Goal: Task Accomplishment & Management: Use online tool/utility

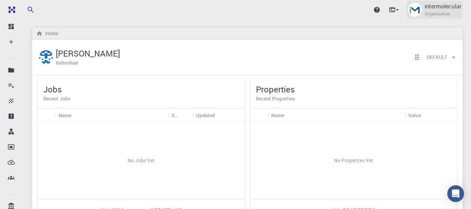
click at [453, 5] on p "intermolecular" at bounding box center [442, 6] width 37 height 8
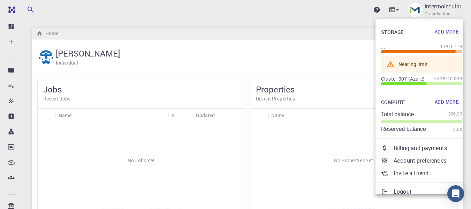
scroll to position [65, 0]
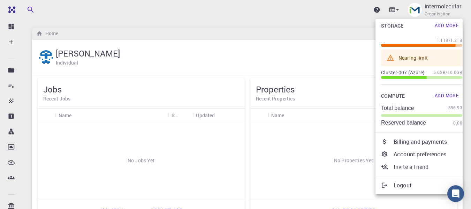
click at [407, 141] on p "Billing and payments" at bounding box center [427, 141] width 69 height 8
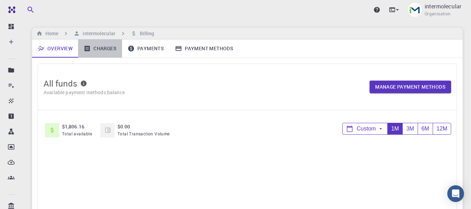
click at [99, 54] on link "Charges" at bounding box center [100, 48] width 44 height 18
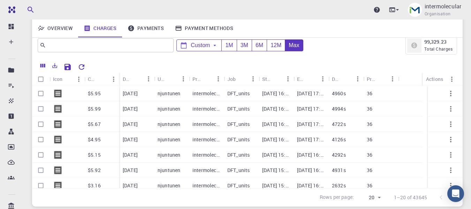
scroll to position [25, 0]
click at [116, 50] on input "text" at bounding box center [103, 46] width 114 height 10
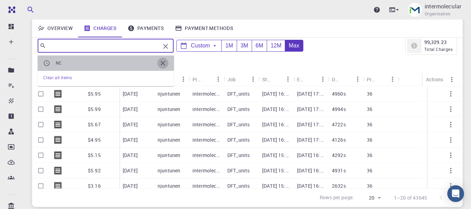
click at [164, 59] on button "button" at bounding box center [162, 62] width 11 height 11
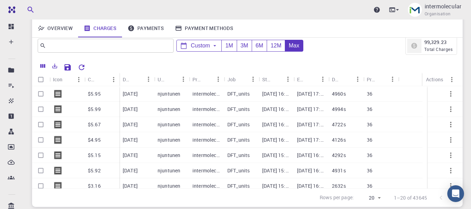
click at [202, 61] on div at bounding box center [273, 66] width 369 height 12
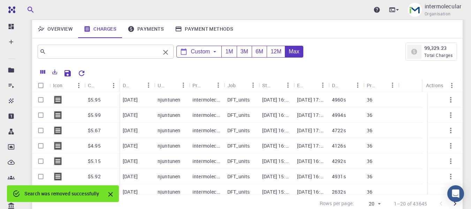
scroll to position [0, 0]
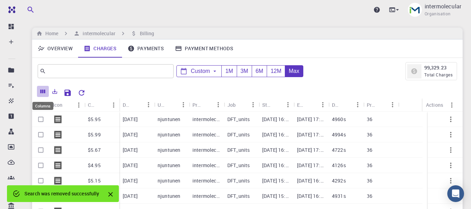
click at [41, 89] on icon "Columns" at bounding box center [43, 91] width 6 height 6
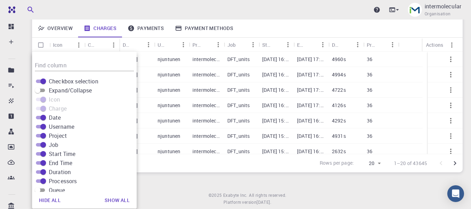
click at [278, 33] on div "Overview Charges Payments Payment Methods" at bounding box center [247, 28] width 430 height 18
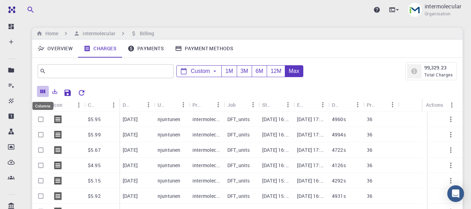
click at [43, 92] on icon "Columns" at bounding box center [42, 92] width 5 height 4
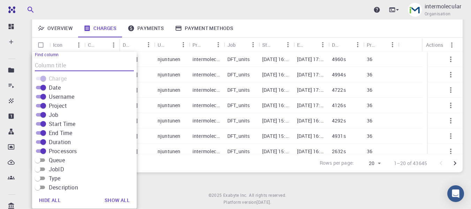
scroll to position [42, 0]
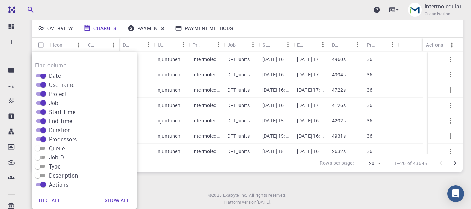
click at [39, 156] on input "JobID" at bounding box center [37, 157] width 25 height 8
checkbox input "true"
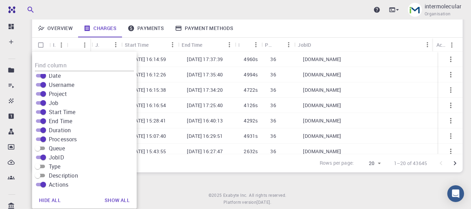
scroll to position [0, 113]
click at [56, 9] on div "Upgrade intermolecular Organisation" at bounding box center [247, 10] width 447 height 18
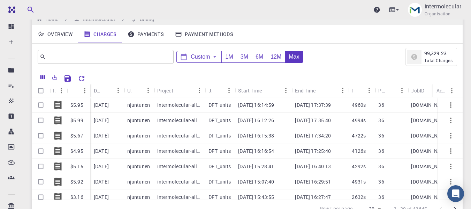
scroll to position [14, 0]
click at [214, 59] on icon at bounding box center [215, 57] width 6 height 6
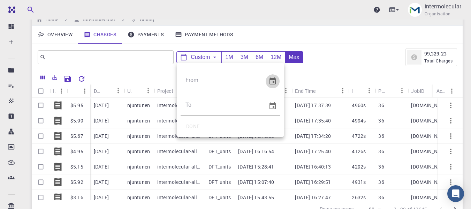
click at [270, 81] on icon "Choose date" at bounding box center [272, 80] width 6 height 7
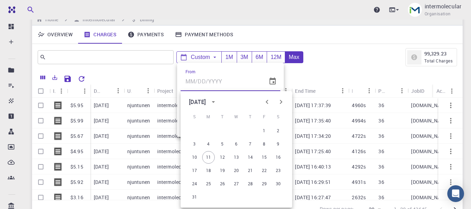
click at [306, 71] on div at bounding box center [235, 104] width 471 height 209
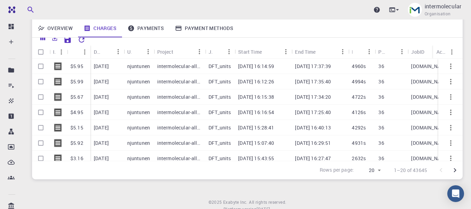
scroll to position [43, 0]
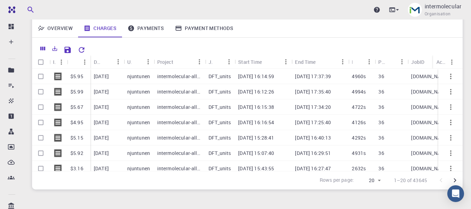
click at [421, 61] on div "JobID" at bounding box center [417, 62] width 13 height 14
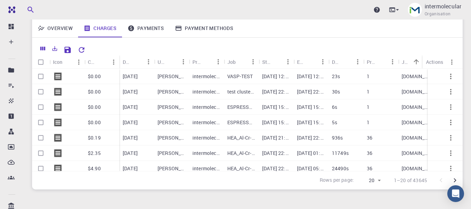
click at [413, 60] on icon "Sort" at bounding box center [416, 62] width 8 height 8
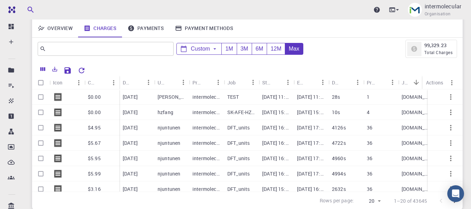
scroll to position [0, 0]
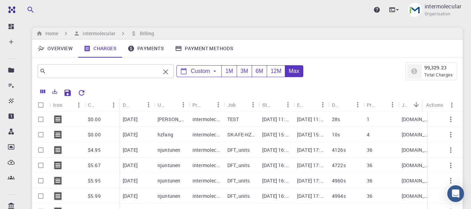
click at [138, 71] on input "text" at bounding box center [103, 71] width 114 height 10
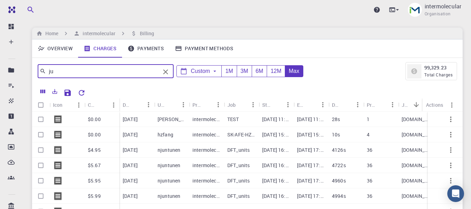
type input "j"
type input "njuntunen"
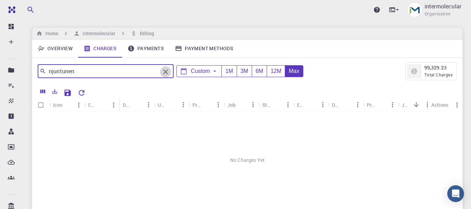
click at [166, 71] on icon "Clear" at bounding box center [165, 72] width 8 height 8
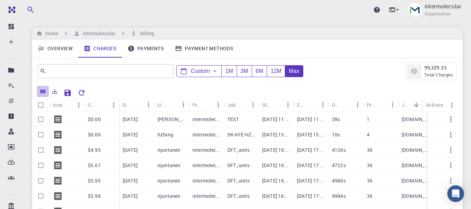
click at [43, 92] on icon "Columns" at bounding box center [42, 92] width 5 height 4
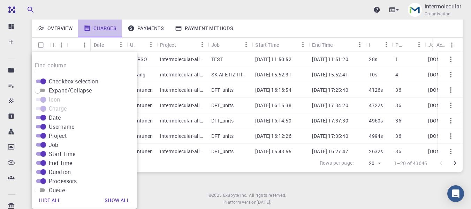
click at [109, 27] on link "Charges" at bounding box center [100, 28] width 44 height 18
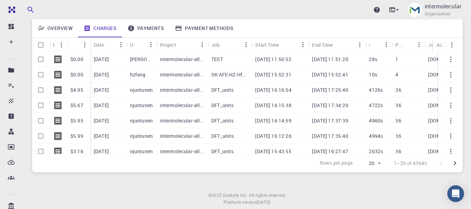
click at [135, 45] on button "Sort" at bounding box center [139, 44] width 11 height 11
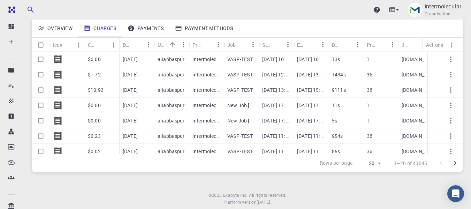
click at [170, 43] on icon "Sort" at bounding box center [172, 45] width 8 height 8
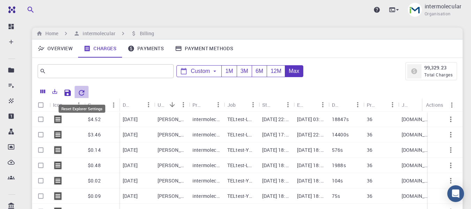
click at [83, 90] on icon "Reset Explorer Settings" at bounding box center [82, 93] width 6 height 6
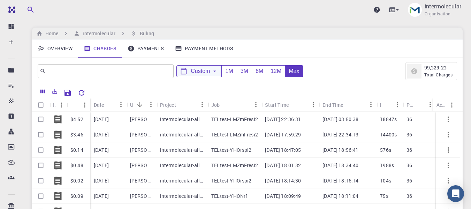
click at [197, 70] on span "Custom" at bounding box center [200, 71] width 19 height 6
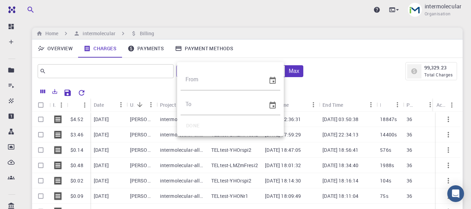
click at [79, 76] on div at bounding box center [235, 104] width 471 height 209
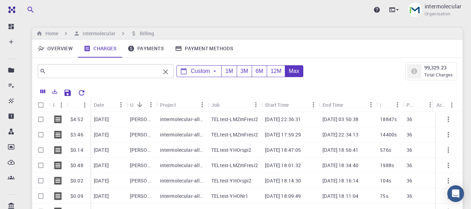
click at [76, 72] on input "text" at bounding box center [103, 71] width 114 height 10
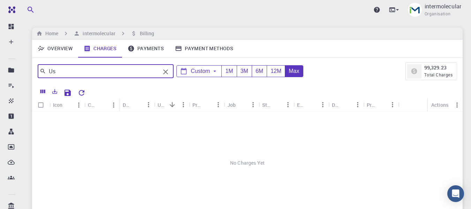
type input "U"
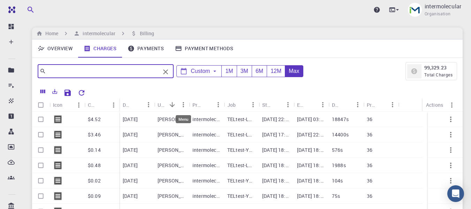
click at [182, 103] on icon "Menu" at bounding box center [183, 105] width 8 height 8
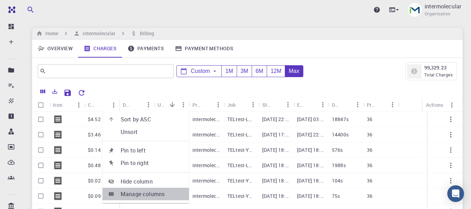
click at [156, 194] on span "Manage columns" at bounding box center [152, 194] width 63 height 8
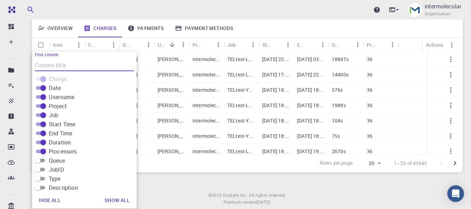
scroll to position [42, 0]
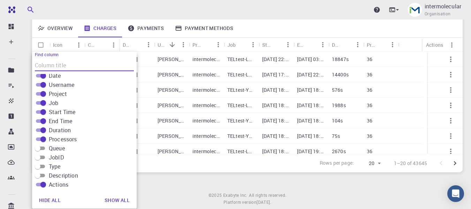
click at [56, 158] on span "JobID" at bounding box center [56, 157] width 15 height 8
click at [50, 158] on input "JobID" at bounding box center [37, 157] width 25 height 8
checkbox input "true"
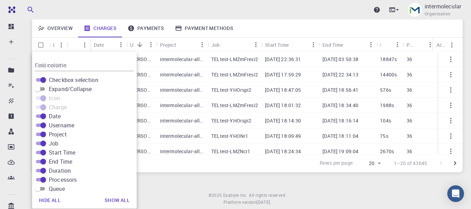
scroll to position [0, 0]
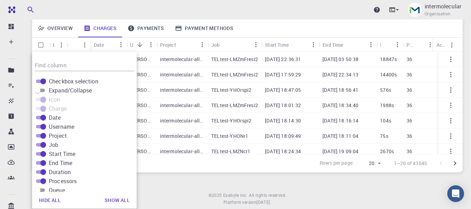
click at [252, 27] on div "Overview Charges Payments Payment Methods" at bounding box center [247, 28] width 430 height 18
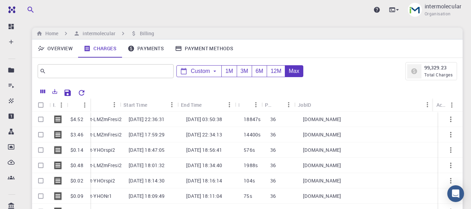
click at [334, 105] on div "JobID" at bounding box center [360, 105] width 124 height 14
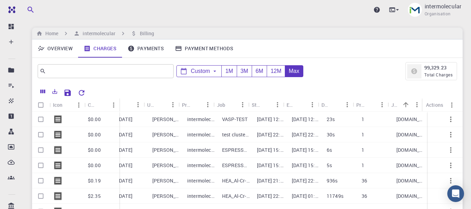
scroll to position [0, 10]
drag, startPoint x: 398, startPoint y: 105, endPoint x: 394, endPoint y: 113, distance: 9.2
click at [398, 105] on div "JobID" at bounding box center [395, 105] width 9 height 14
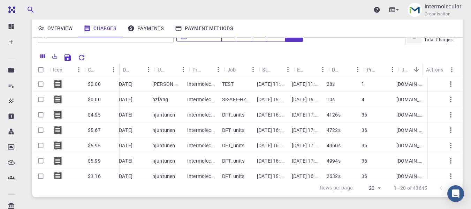
scroll to position [0, 0]
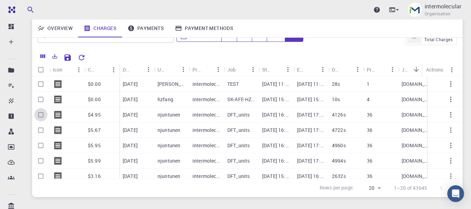
click at [38, 112] on input "Select row" at bounding box center [40, 114] width 13 height 13
checkbox input "true"
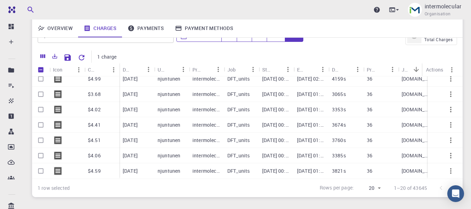
scroll to position [70, 0]
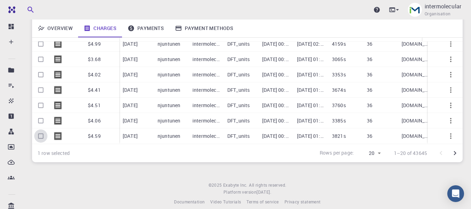
click at [43, 129] on input "Select row" at bounding box center [40, 135] width 13 height 13
checkbox input "true"
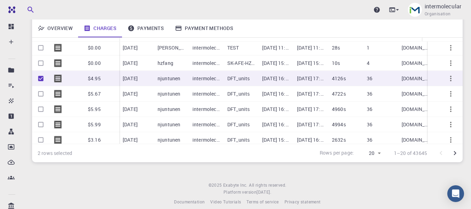
scroll to position [0, 0]
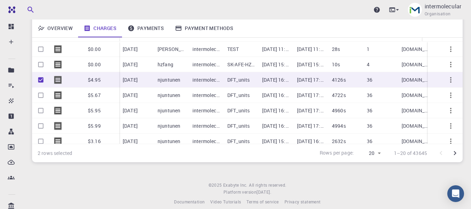
click at [42, 94] on input "Select row" at bounding box center [40, 95] width 13 height 13
checkbox input "true"
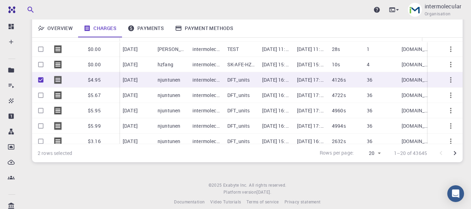
checkbox input "true"
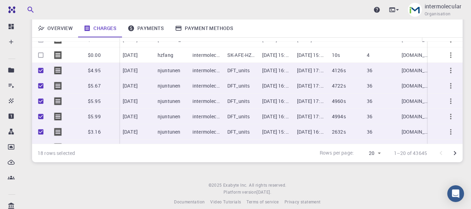
scroll to position [1, 0]
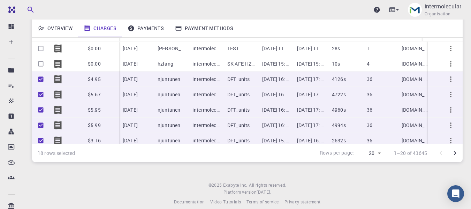
click at [374, 151] on body "Ent Dashboard Create New Job New Material Create Material Upload File Import fr…" at bounding box center [235, 73] width 471 height 286
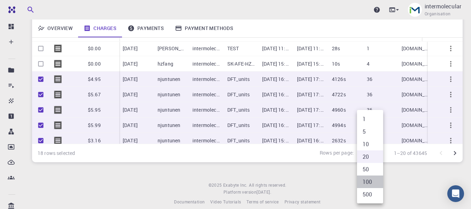
drag, startPoint x: 371, startPoint y: 181, endPoint x: 360, endPoint y: 174, distance: 12.8
click at [371, 181] on li "100" at bounding box center [370, 181] width 26 height 13
type input "100"
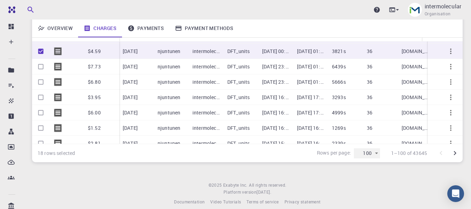
scroll to position [279, 0]
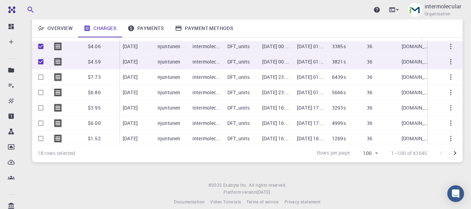
click at [41, 78] on input "Select row" at bounding box center [40, 76] width 13 height 13
checkbox input "true"
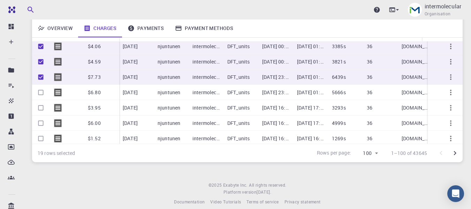
click at [42, 93] on input "Select row" at bounding box center [40, 92] width 13 height 13
checkbox input "true"
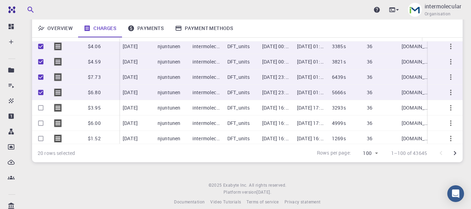
drag, startPoint x: 41, startPoint y: 76, endPoint x: 41, endPoint y: 82, distance: 5.2
click at [41, 76] on input "Unselect row" at bounding box center [40, 76] width 13 height 13
checkbox input "false"
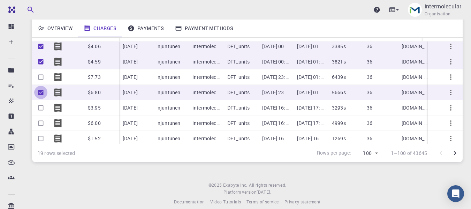
click at [41, 92] on input "Unselect row" at bounding box center [40, 92] width 13 height 13
checkbox input "false"
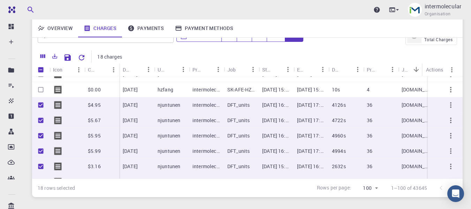
scroll to position [0, 0]
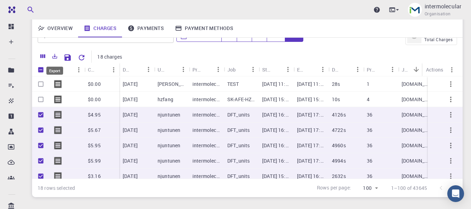
click at [56, 57] on icon "Export" at bounding box center [55, 56] width 6 height 6
click at [90, 72] on li "Download as CSV" at bounding box center [78, 70] width 59 height 13
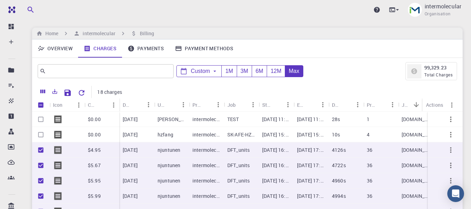
drag, startPoint x: 41, startPoint y: 148, endPoint x: 48, endPoint y: 152, distance: 8.4
click at [41, 148] on input "Unselect row" at bounding box center [40, 149] width 13 height 13
checkbox input "false"
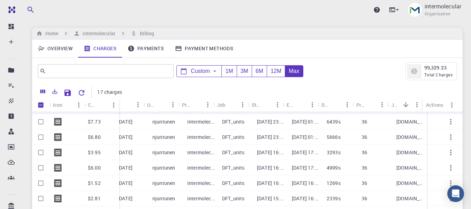
scroll to position [244, 10]
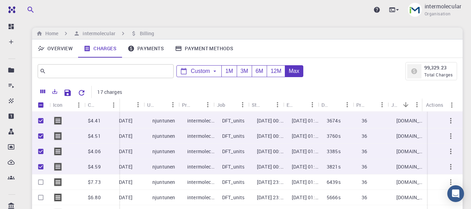
click at [43, 164] on input "Unselect row" at bounding box center [40, 166] width 13 height 13
checkbox input "true"
checkbox input "false"
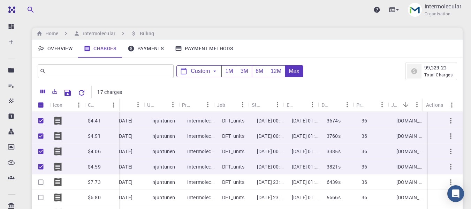
checkbox input "false"
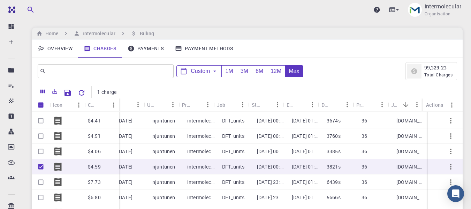
click at [40, 165] on input "Unselect row" at bounding box center [40, 166] width 13 height 13
checkbox input "false"
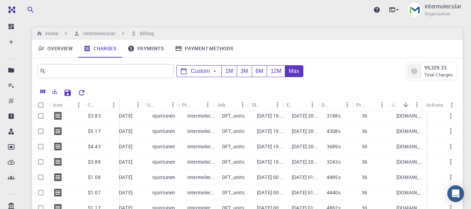
scroll to position [836, 10]
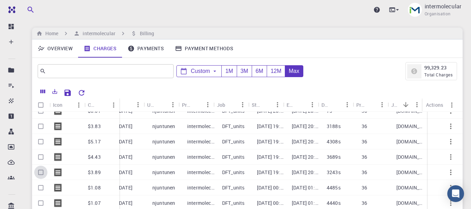
click at [41, 171] on input "Select row" at bounding box center [40, 172] width 13 height 13
checkbox input "true"
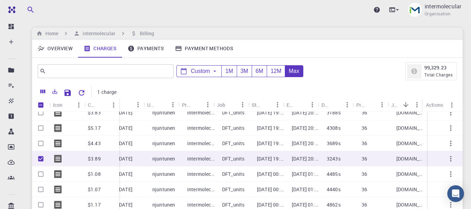
scroll to position [871, 10]
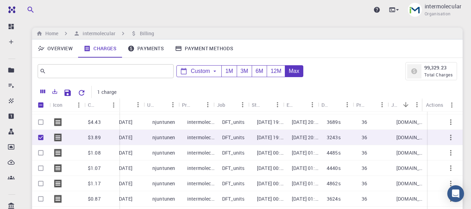
click at [42, 138] on input "Unselect row" at bounding box center [40, 137] width 13 height 13
checkbox input "false"
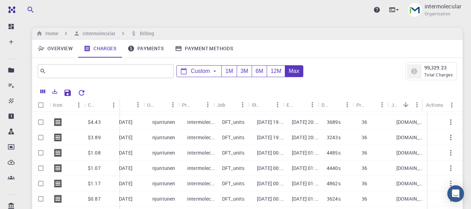
click at [41, 153] on input "Select row" at bounding box center [40, 152] width 13 height 13
checkbox input "true"
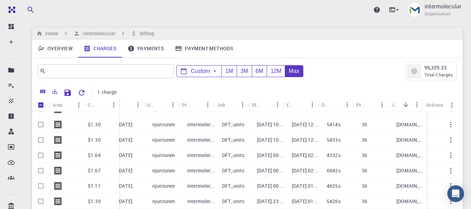
scroll to position [1289, 10]
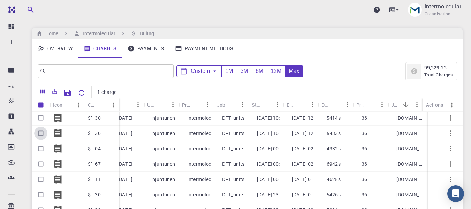
click at [42, 132] on input "Select row" at bounding box center [40, 132] width 13 height 13
checkbox input "true"
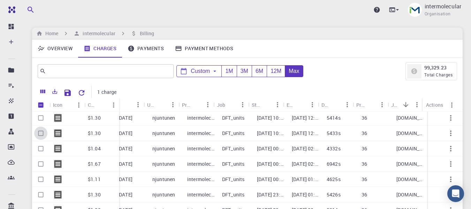
checkbox input "true"
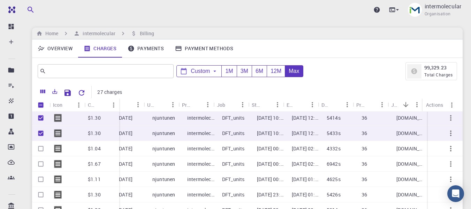
click at [40, 131] on input "Unselect row" at bounding box center [40, 132] width 13 height 13
checkbox input "false"
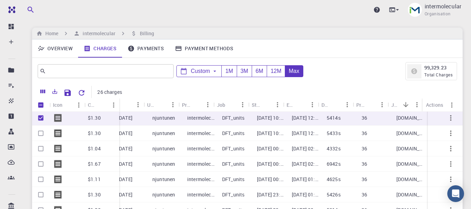
click at [41, 120] on input "Unselect row" at bounding box center [40, 117] width 13 height 13
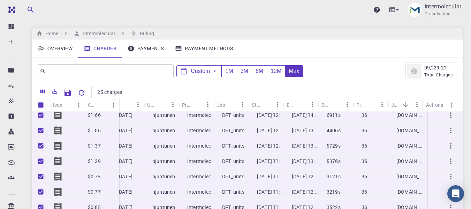
scroll to position [1220, 10]
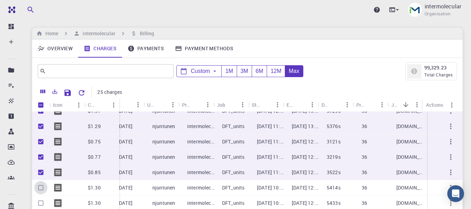
click at [41, 187] on input "Select row" at bounding box center [40, 187] width 13 height 13
checkbox input "true"
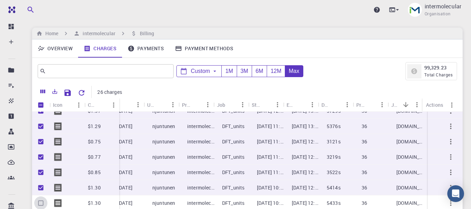
click at [41, 201] on input "Select row" at bounding box center [40, 202] width 13 height 13
checkbox input "true"
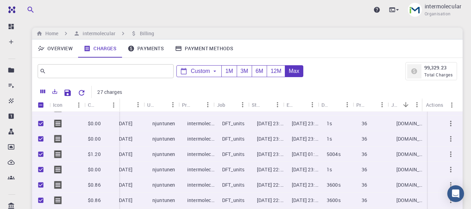
scroll to position [1080, 10]
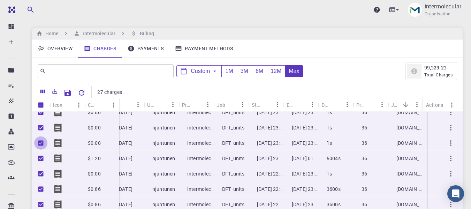
click at [41, 143] on input "Unselect row" at bounding box center [40, 142] width 13 height 13
checkbox input "false"
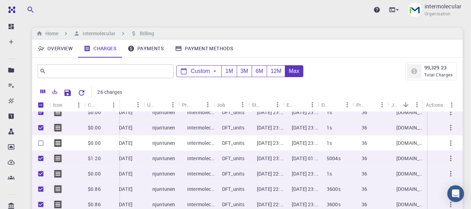
scroll to position [1045, 10]
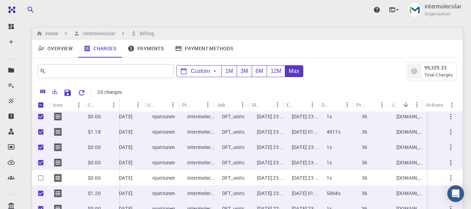
click at [40, 146] on input "Unselect row" at bounding box center [40, 146] width 13 height 13
checkbox input "false"
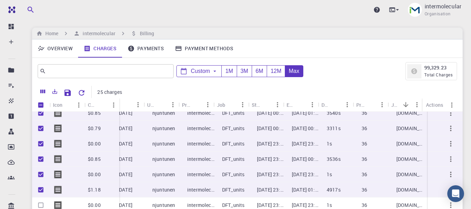
scroll to position [976, 10]
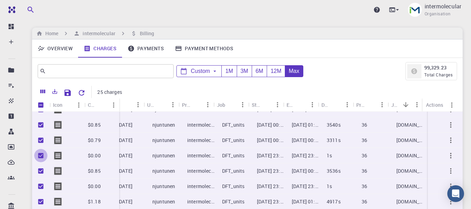
click at [39, 155] on input "Unselect row" at bounding box center [40, 155] width 13 height 13
checkbox input "false"
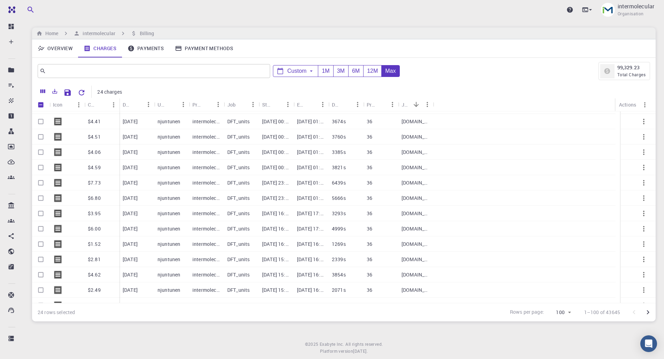
scroll to position [244, 0]
click at [40, 195] on input "Select row" at bounding box center [40, 197] width 13 height 13
checkbox input "true"
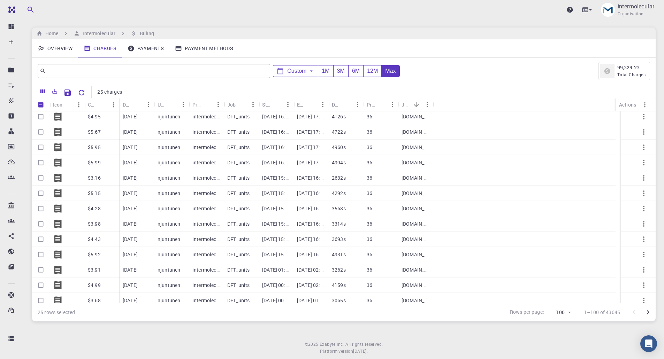
scroll to position [0, 0]
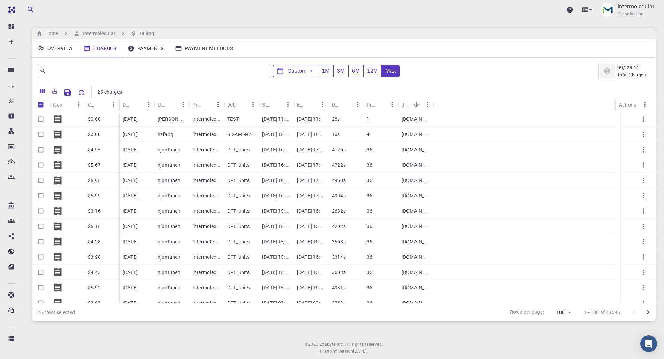
click at [42, 150] on input "Select row" at bounding box center [40, 149] width 13 height 13
checkbox input "true"
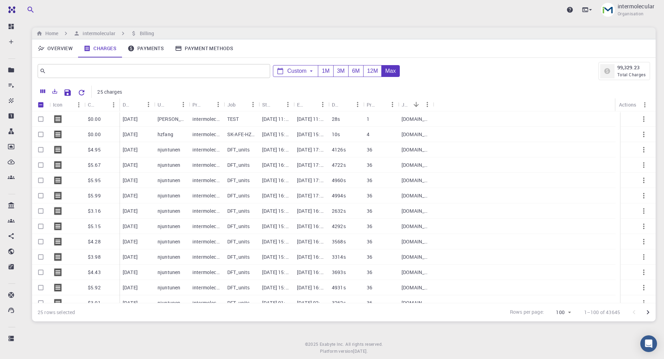
checkbox input "true"
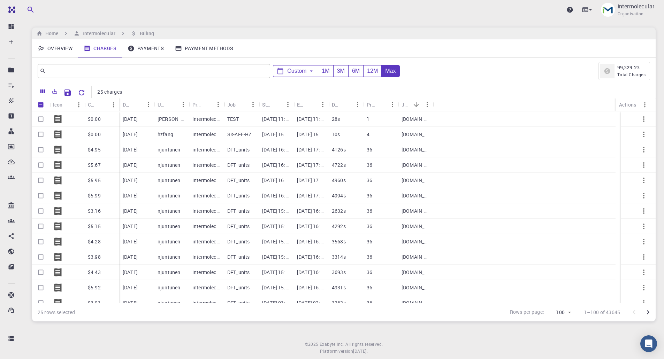
checkbox input "true"
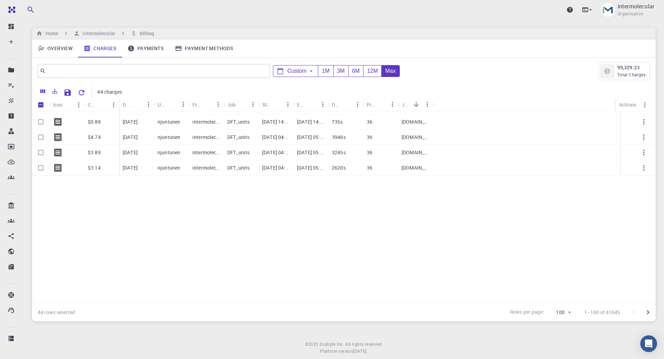
scroll to position [279, 0]
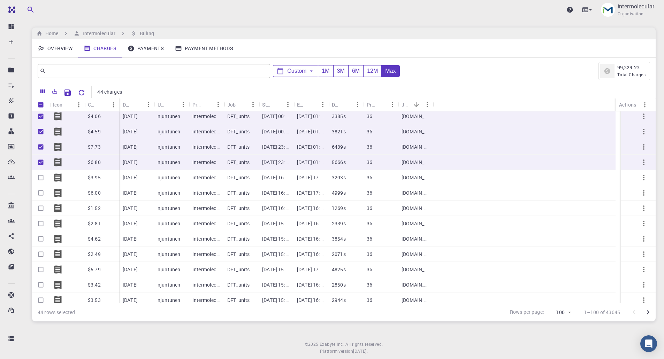
click at [40, 105] on input "Unselect all rows" at bounding box center [40, 104] width 13 height 13
checkbox input "false"
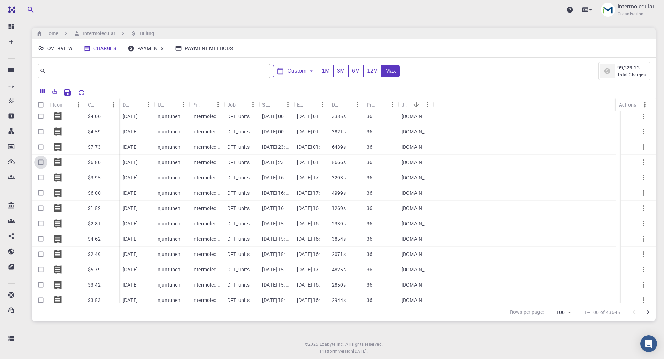
click at [40, 162] on input "Select row" at bounding box center [40, 162] width 13 height 13
checkbox input "true"
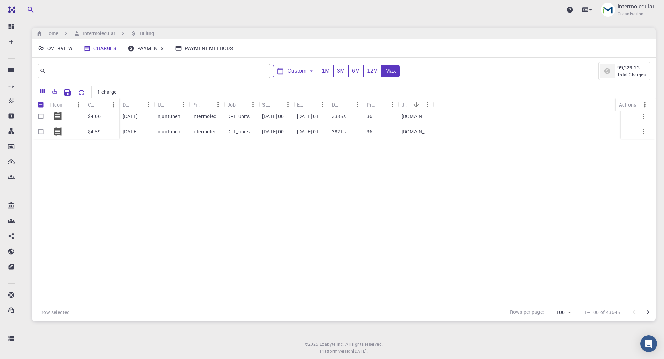
scroll to position [0, 0]
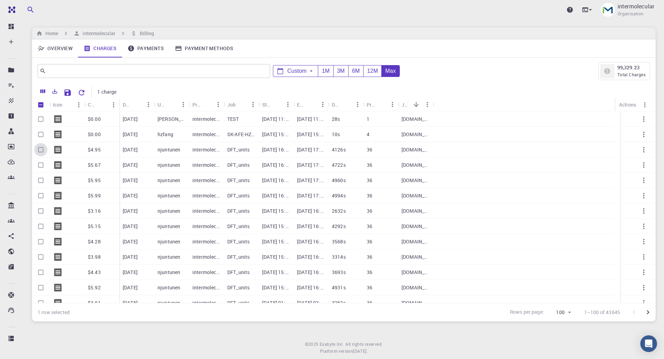
click at [41, 151] on input "Select row" at bounding box center [40, 149] width 13 height 13
checkbox input "true"
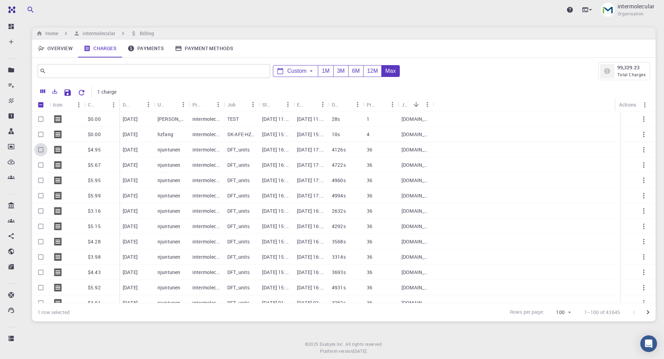
checkbox input "true"
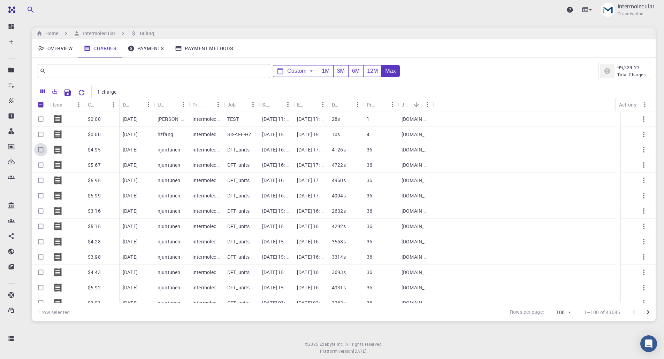
checkbox input "true"
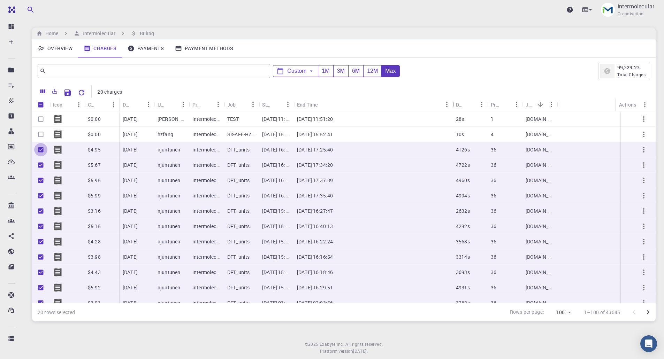
drag, startPoint x: 327, startPoint y: 103, endPoint x: 359, endPoint y: 140, distance: 49.1
click at [450, 105] on div "End Time" at bounding box center [453, 105] width 7 height 14
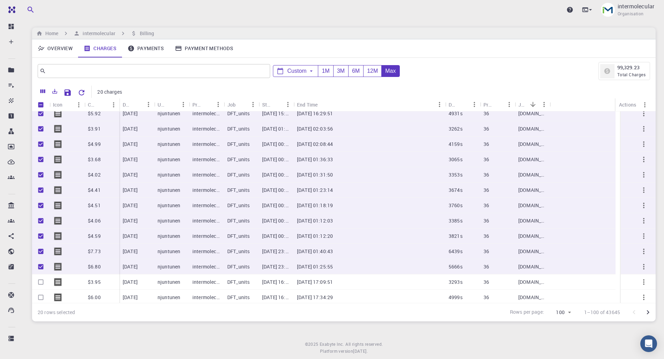
scroll to position [139, 0]
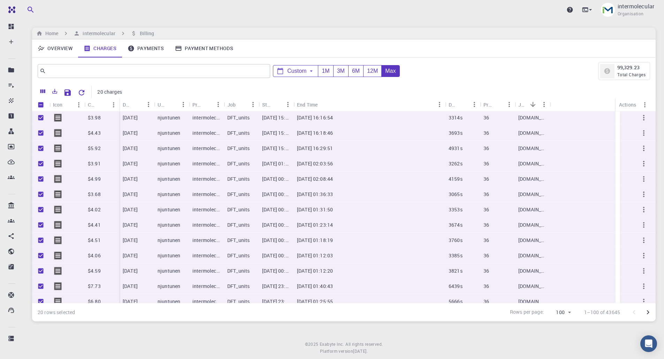
click at [38, 104] on input "Unselect all rows" at bounding box center [40, 104] width 13 height 13
checkbox input "false"
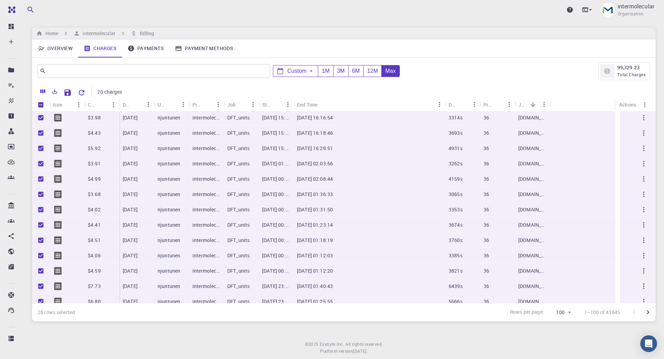
checkbox input "false"
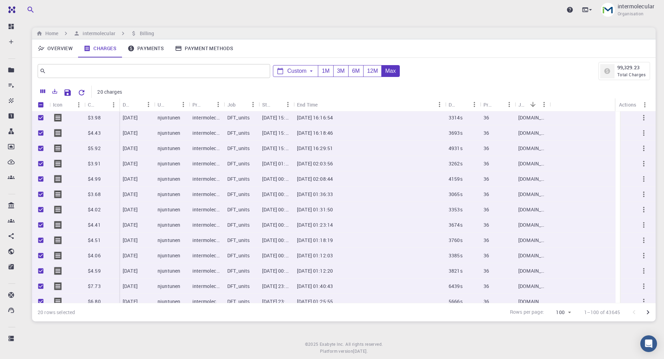
checkbox input "false"
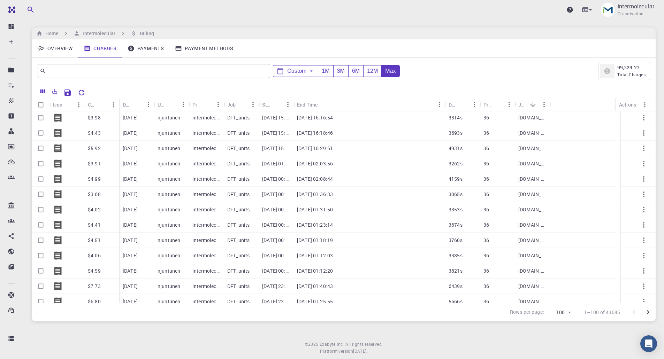
click at [39, 161] on input "Select row" at bounding box center [40, 163] width 13 height 13
checkbox input "true"
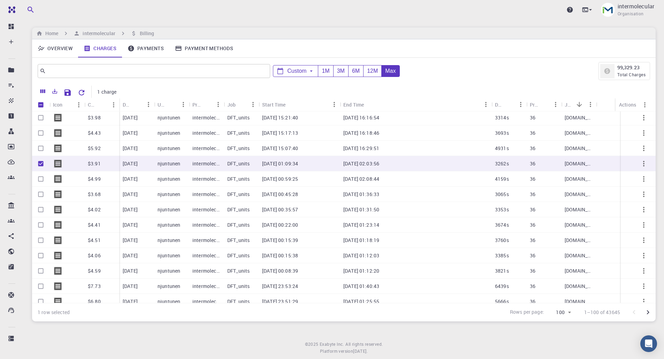
drag, startPoint x: 293, startPoint y: 104, endPoint x: 339, endPoint y: 102, distance: 46.4
click at [339, 102] on div "Start Time" at bounding box center [340, 105] width 7 height 14
click at [38, 163] on input "Unselect row" at bounding box center [40, 163] width 13 height 13
checkbox input "false"
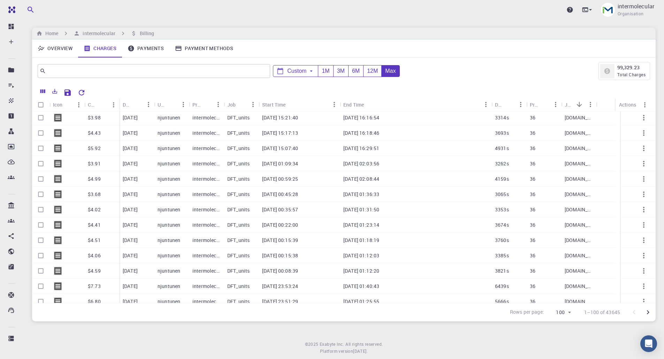
click at [41, 149] on input "Select row" at bounding box center [40, 148] width 13 height 13
checkbox input "true"
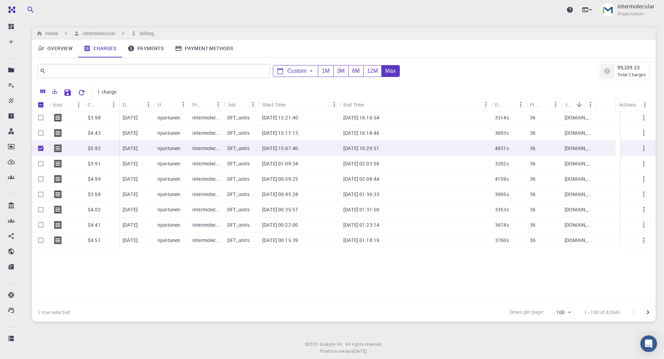
scroll to position [0, 0]
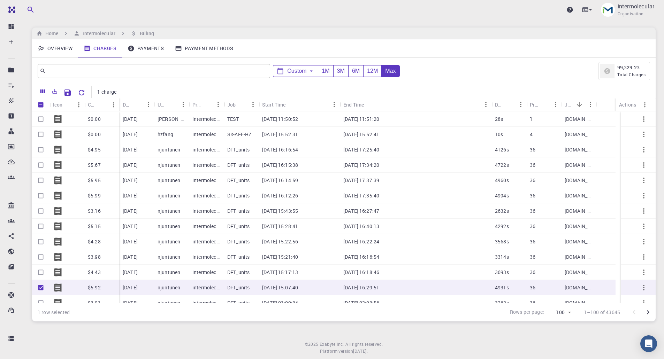
click at [41, 149] on input "Select row" at bounding box center [40, 149] width 13 height 13
checkbox input "true"
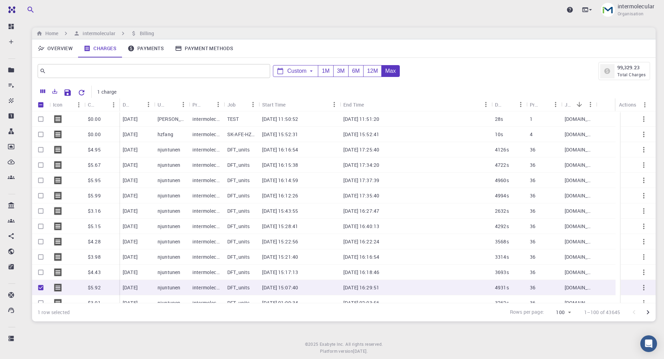
checkbox input "true"
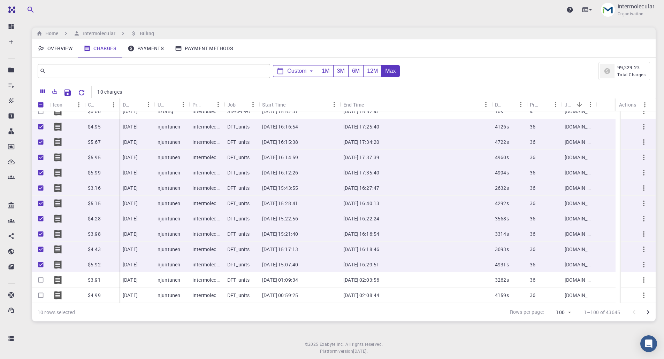
scroll to position [35, 0]
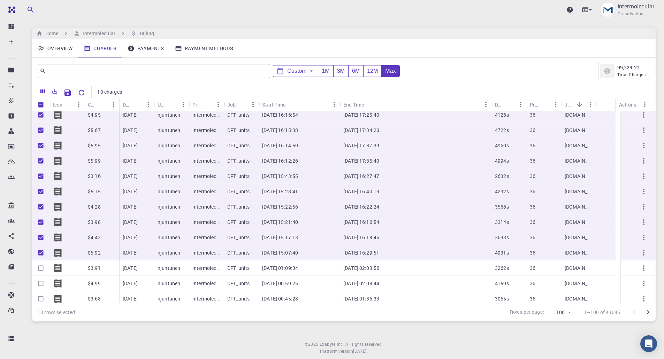
click at [359, 106] on div "End Time" at bounding box center [353, 105] width 21 height 14
checkbox input "false"
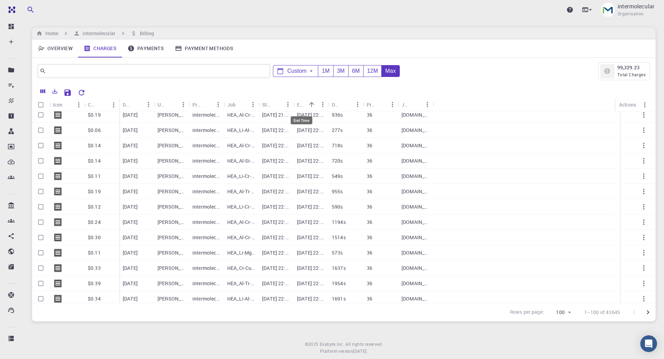
click at [303, 103] on div "End Time" at bounding box center [301, 105] width 9 height 14
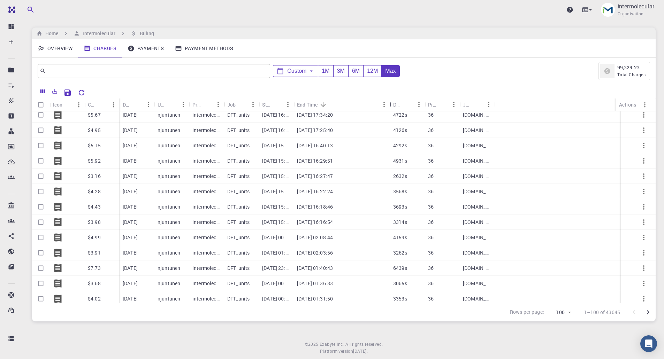
drag, startPoint x: 329, startPoint y: 103, endPoint x: 390, endPoint y: 103, distance: 61.3
click at [390, 103] on div "End Time" at bounding box center [390, 105] width 7 height 14
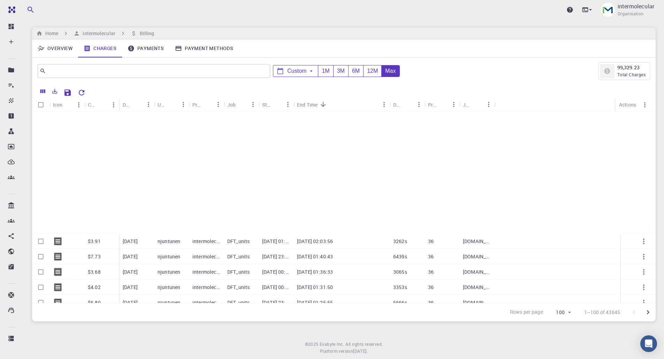
scroll to position [209, 0]
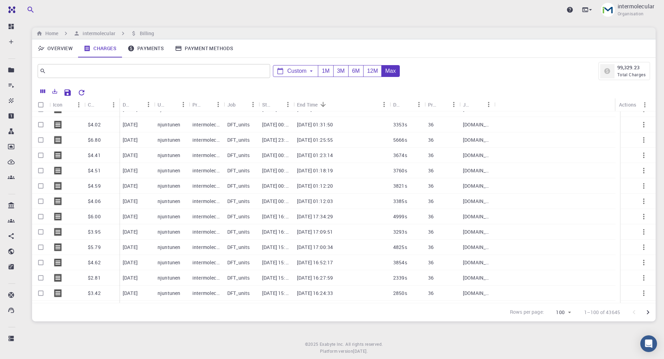
click at [40, 201] on input "Select row" at bounding box center [40, 201] width 13 height 13
checkbox input "true"
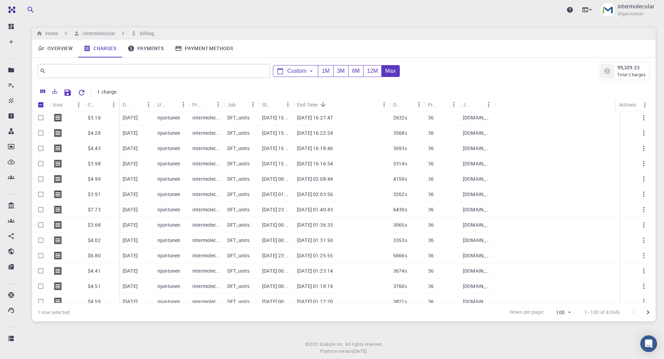
scroll to position [70, 0]
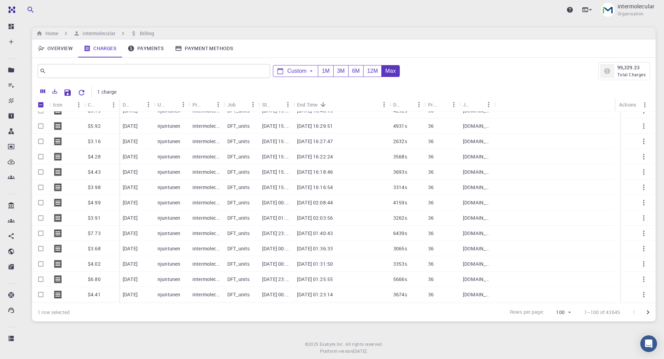
click at [42, 203] on input "Select row" at bounding box center [40, 202] width 13 height 13
checkbox input "true"
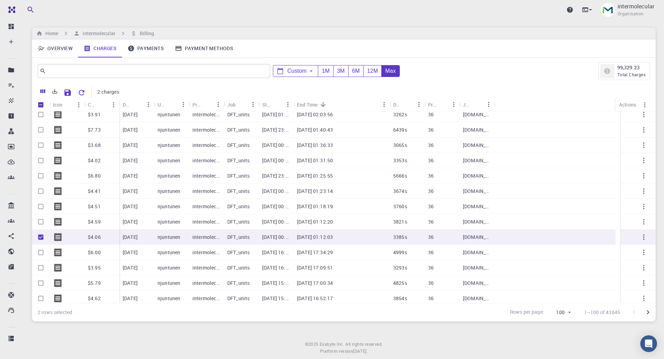
scroll to position [174, 0]
click at [40, 208] on input "Select row" at bounding box center [40, 220] width 13 height 13
checkbox input "true"
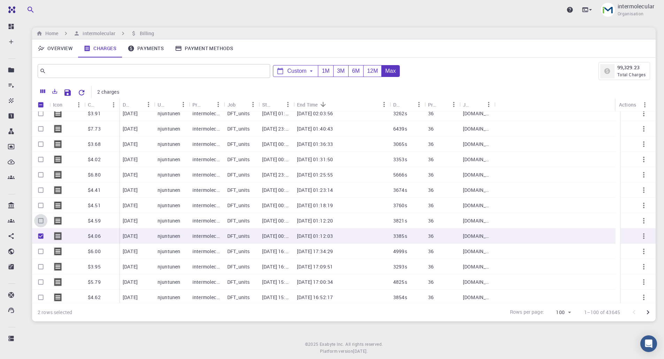
checkbox input "true"
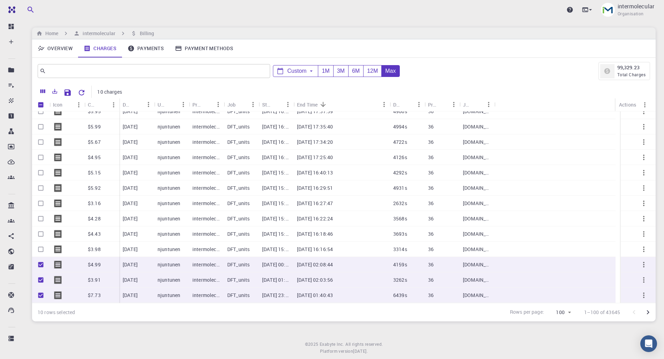
scroll to position [0, 0]
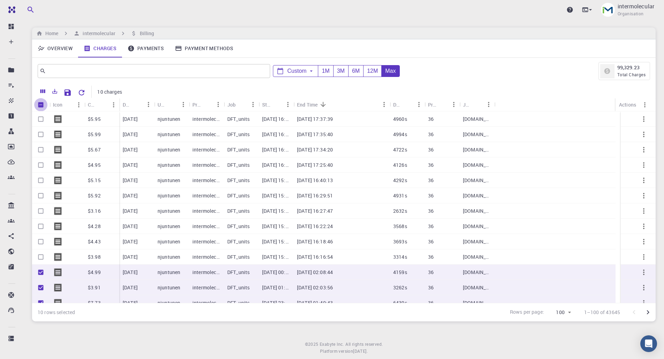
click at [42, 104] on input "Unselect all rows" at bounding box center [40, 104] width 13 height 13
checkbox input "false"
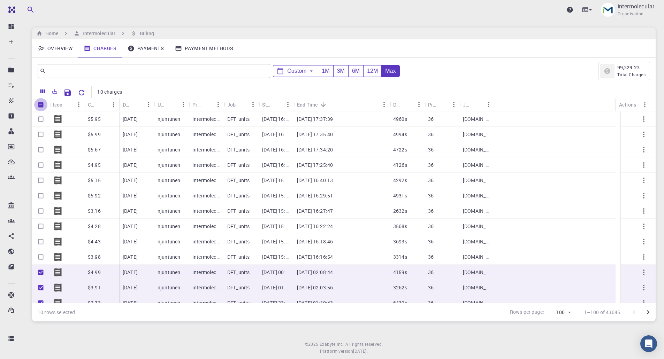
checkbox input "false"
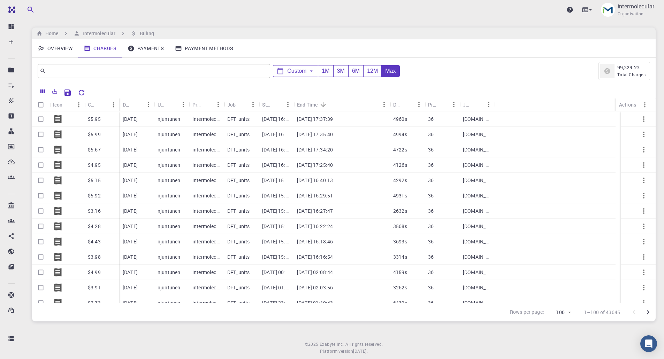
click at [106, 92] on div at bounding box center [370, 92] width 562 height 12
click at [109, 208] on div "Rows per page: 100 100 1–100 of 43645" at bounding box center [343, 312] width 623 height 18
click at [39, 208] on input "Select row" at bounding box center [40, 257] width 13 height 13
checkbox input "true"
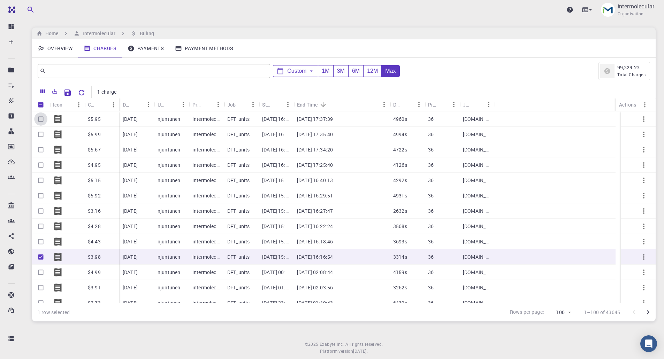
click at [43, 119] on input "Select row" at bounding box center [40, 119] width 13 height 13
checkbox input "true"
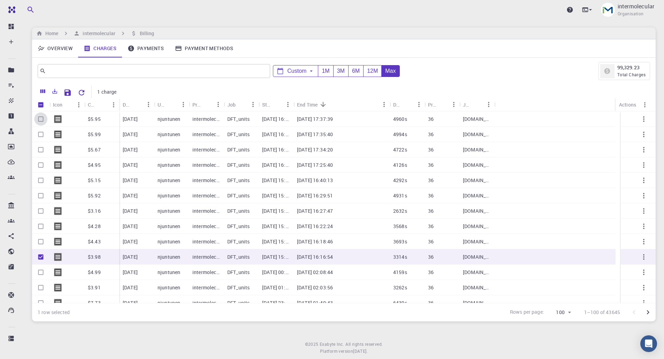
checkbox input "true"
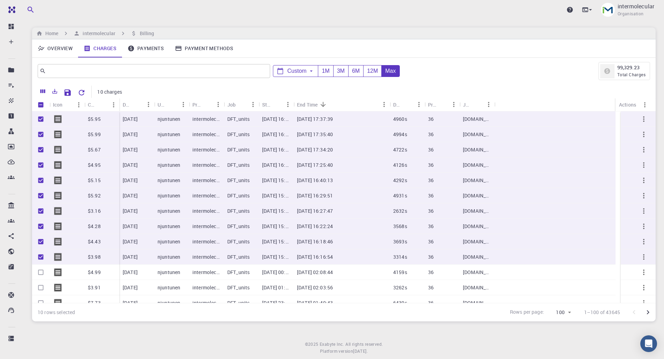
click at [29, 208] on div "Upgrade intermolecular Organisation Home intermolecular Billing Overview Charge…" at bounding box center [344, 188] width 640 height 376
click at [72, 208] on div "10 rows selected Rows per page: 100 100 1–100 of 43645" at bounding box center [343, 312] width 623 height 18
click at [53, 90] on icon "Export" at bounding box center [55, 91] width 6 height 6
click at [87, 106] on li "Download as CSV" at bounding box center [78, 106] width 59 height 13
click at [144, 208] on div "Upgrade intermolecular Organisation Home intermolecular Billing Overview Charge…" at bounding box center [344, 188] width 640 height 376
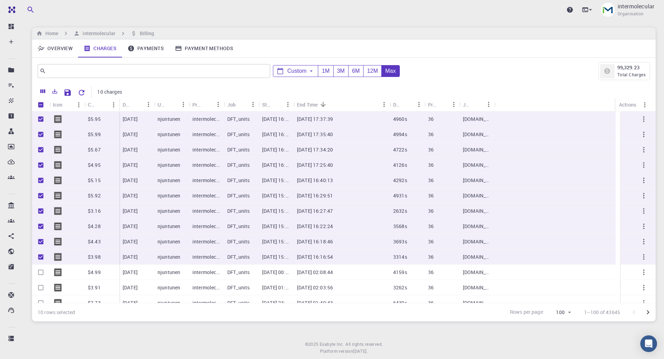
drag, startPoint x: 36, startPoint y: 48, endPoint x: 41, endPoint y: 48, distance: 5.9
click at [36, 48] on link "Overview" at bounding box center [55, 48] width 46 height 18
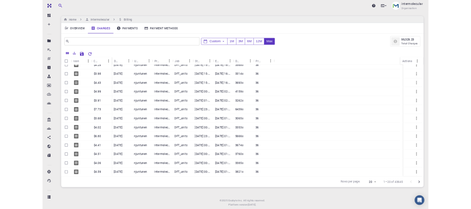
scroll to position [115, 0]
